Goal: Transaction & Acquisition: Purchase product/service

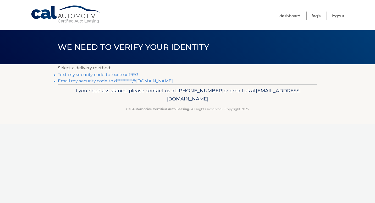
click at [120, 73] on link "Text my security code to xxx-xxx-1993" at bounding box center [98, 74] width 80 height 5
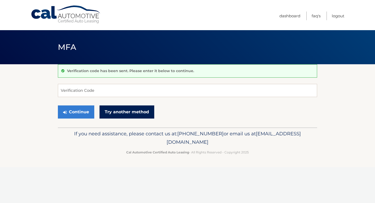
click at [133, 110] on link "Try another method" at bounding box center [126, 111] width 55 height 13
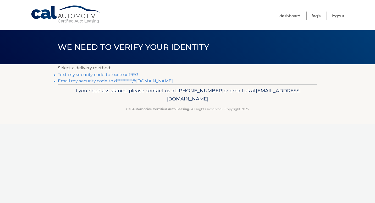
click at [72, 80] on link "Email my security code to d*********@outlook.com" at bounding box center [115, 80] width 115 height 5
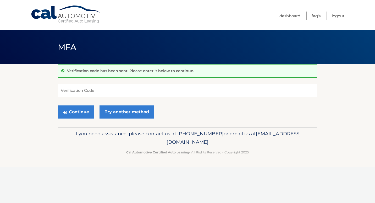
click at [229, 177] on div "Cal Automotive Menu Dashboard FAQ's Logout MFA" at bounding box center [187, 101] width 375 height 203
click at [73, 90] on input "Verification Code" at bounding box center [187, 90] width 259 height 13
type input "667269"
click at [79, 111] on button "Continue" at bounding box center [76, 111] width 36 height 13
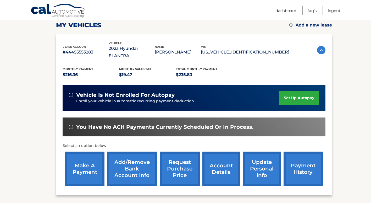
scroll to position [78, 0]
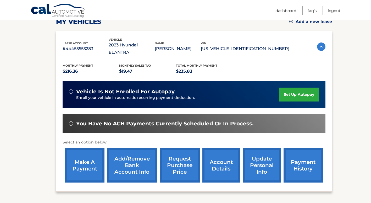
click at [81, 158] on link "make a payment" at bounding box center [84, 165] width 39 height 34
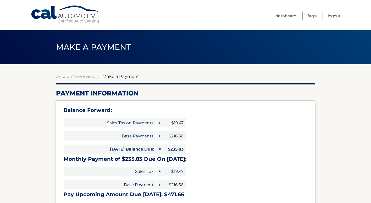
select select "MDE3MDQ5OGQtZmJjMS00OTI1LTk5NWEtNGQ0OGMxMTQ5YmY0"
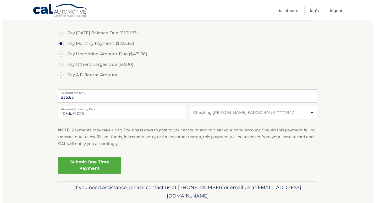
scroll to position [190, 0]
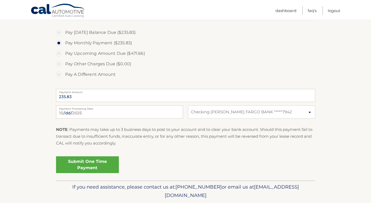
click at [93, 163] on link "Submit One Time Payment" at bounding box center [87, 164] width 63 height 17
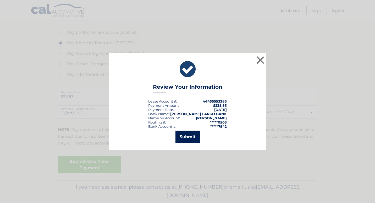
click at [190, 134] on button "Submit" at bounding box center [187, 136] width 24 height 13
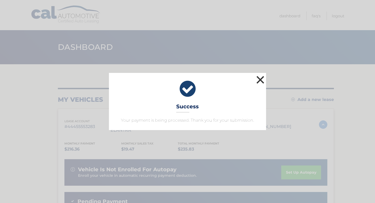
click at [262, 77] on button "×" at bounding box center [260, 79] width 10 height 10
